Goal: Task Accomplishment & Management: Manage account settings

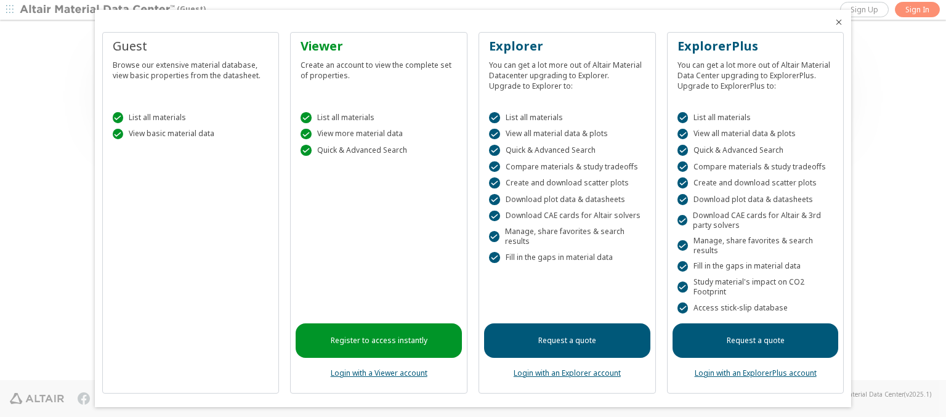
click at [834, 22] on icon "Close" at bounding box center [839, 22] width 10 height 10
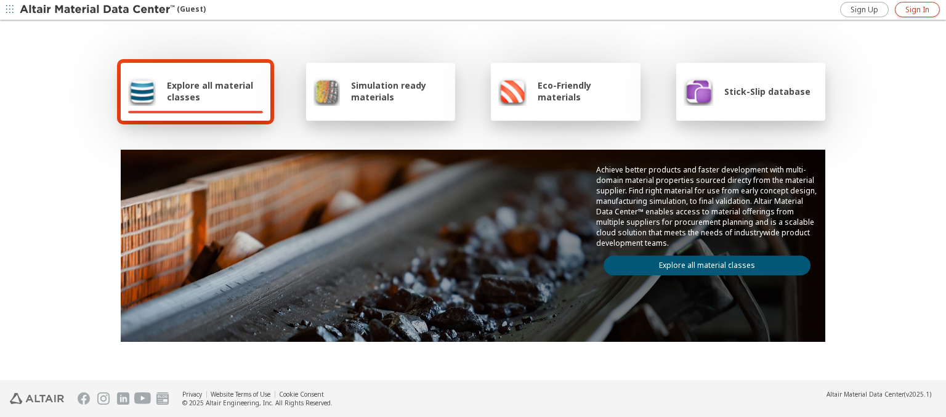
click at [917, 9] on span "Sign In" at bounding box center [918, 10] width 24 height 10
click at [98, 10] on img at bounding box center [98, 10] width 157 height 12
click at [210, 91] on span "Explore all material classes" at bounding box center [215, 90] width 96 height 23
click at [702, 262] on link "Explore all material classes" at bounding box center [707, 266] width 207 height 20
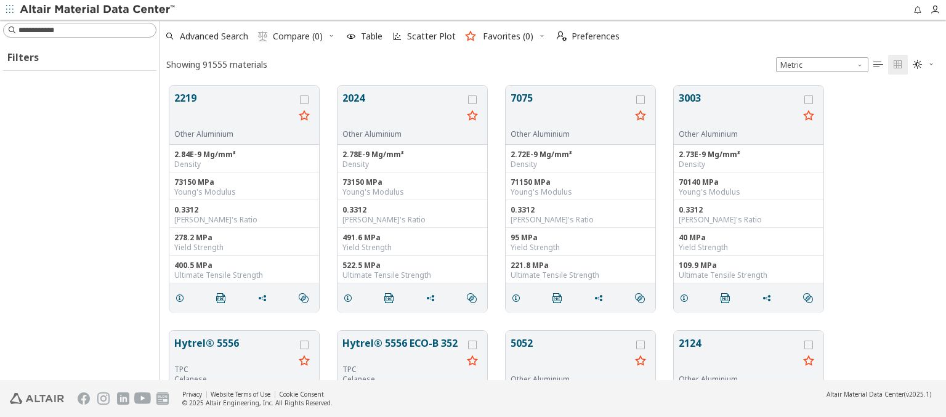
scroll to position [295, 776]
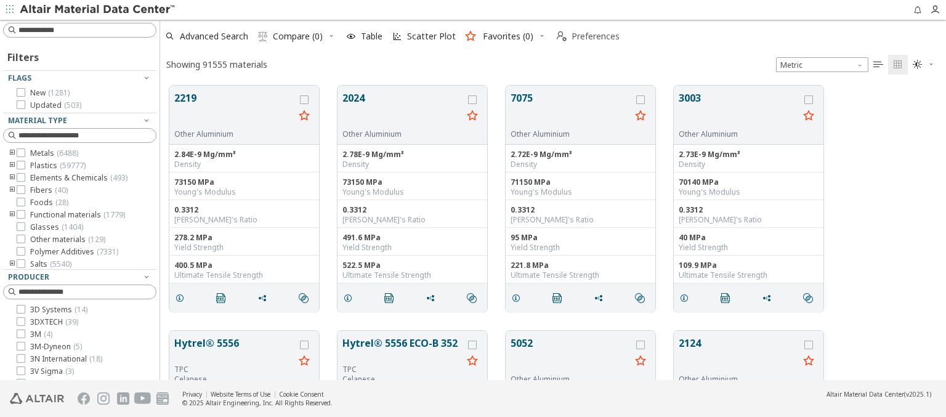
click at [585, 36] on span "Preferences" at bounding box center [596, 36] width 48 height 9
